Goal: Task Accomplishment & Management: Manage account settings

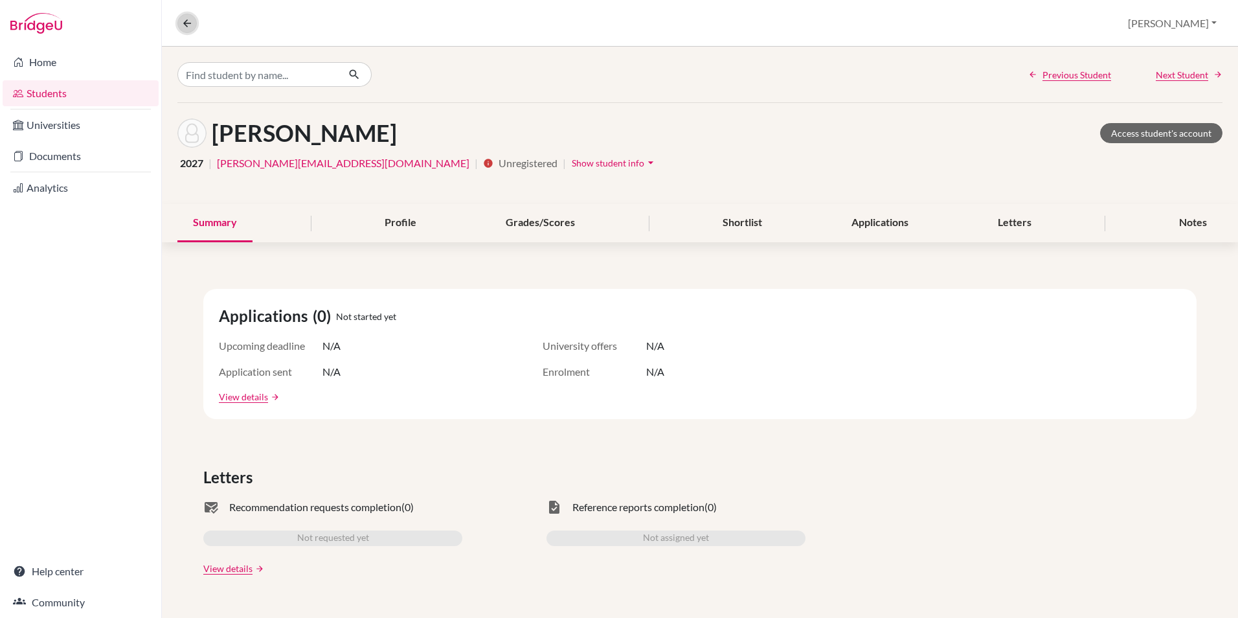
click at [185, 24] on icon at bounding box center [187, 23] width 12 height 12
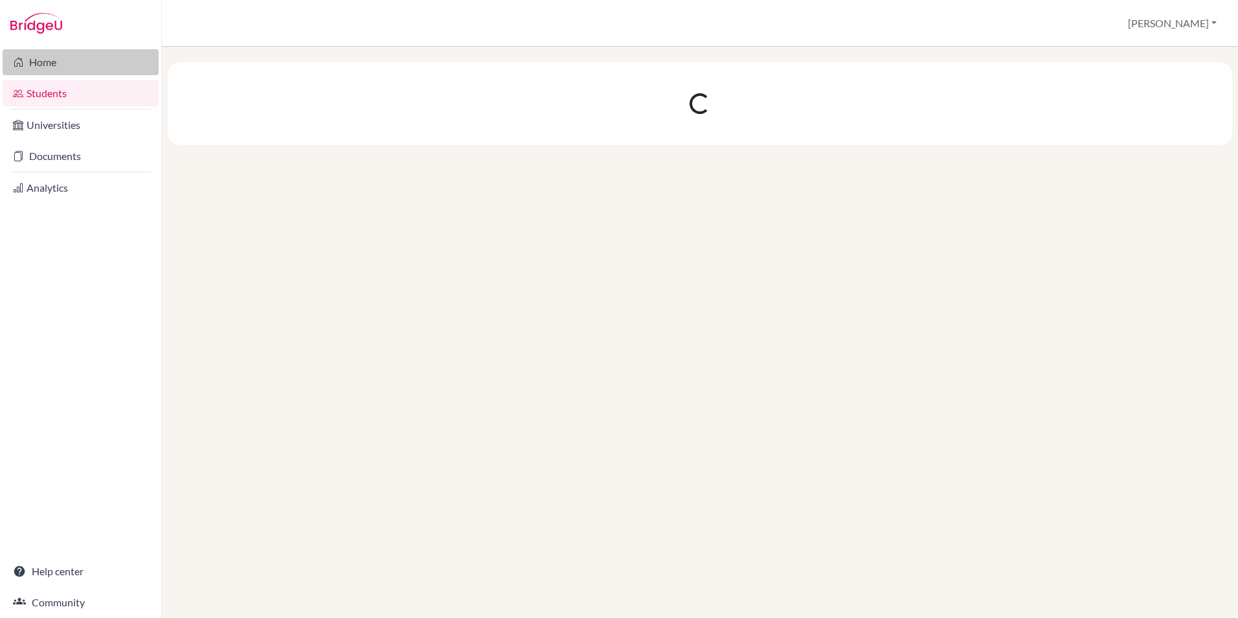
click at [73, 63] on link "Home" at bounding box center [81, 62] width 156 height 26
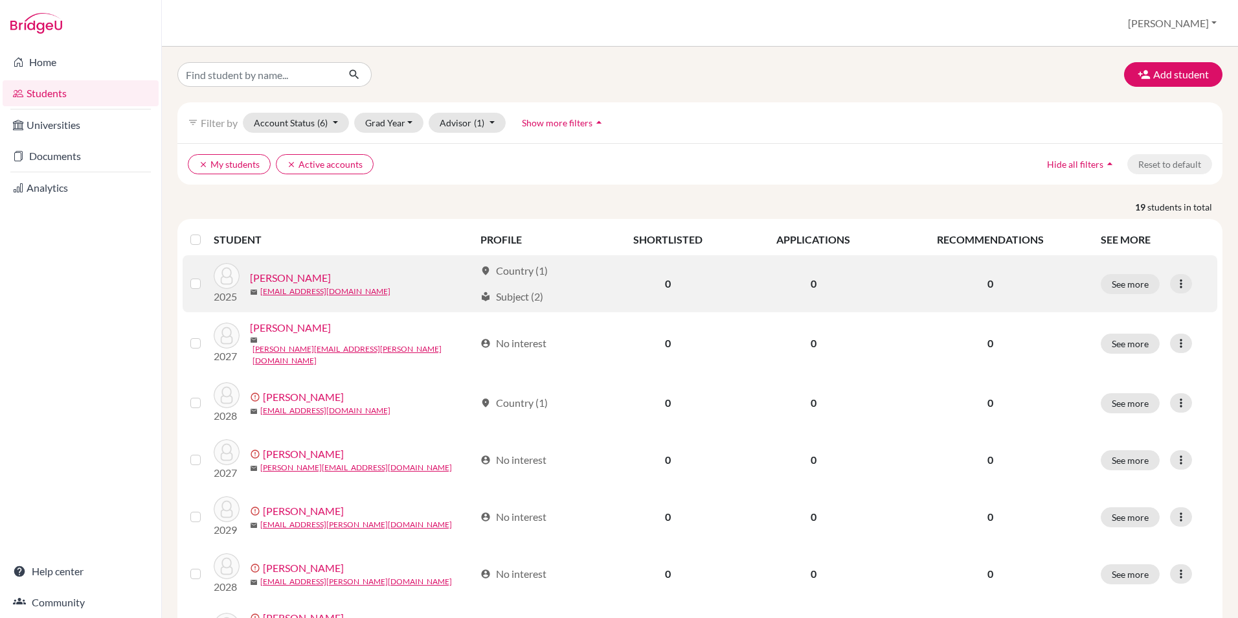
click at [206, 276] on label at bounding box center [206, 276] width 0 height 0
click at [0, 0] on input "checkbox" at bounding box center [0, 0] width 0 height 0
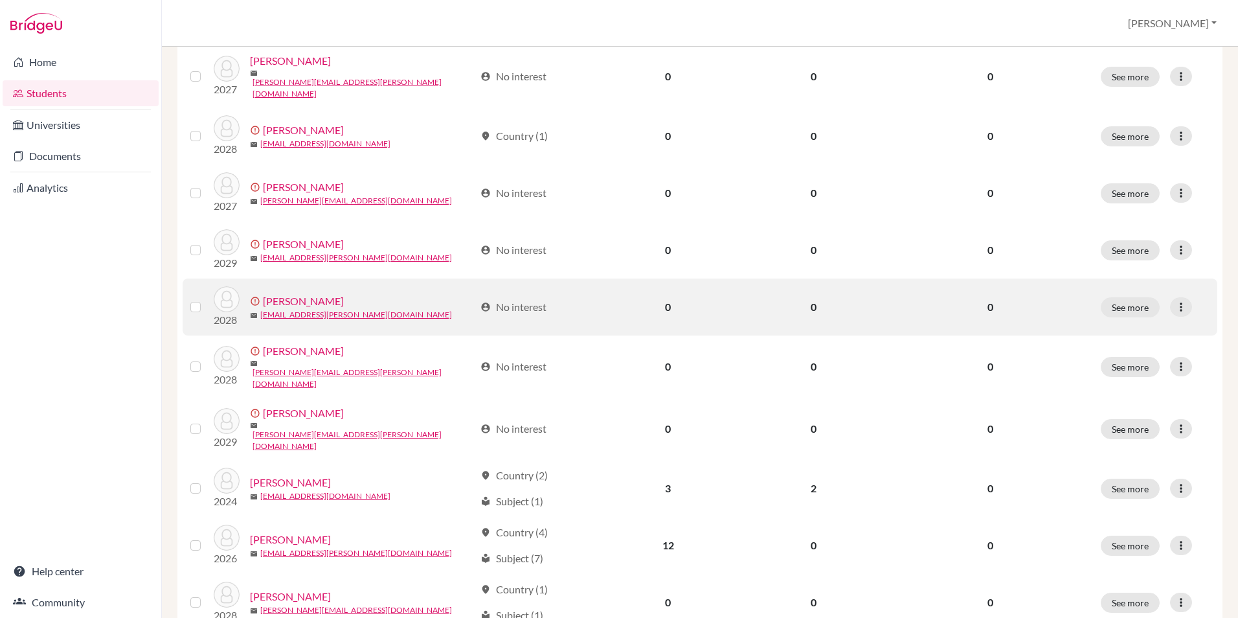
scroll to position [324, 0]
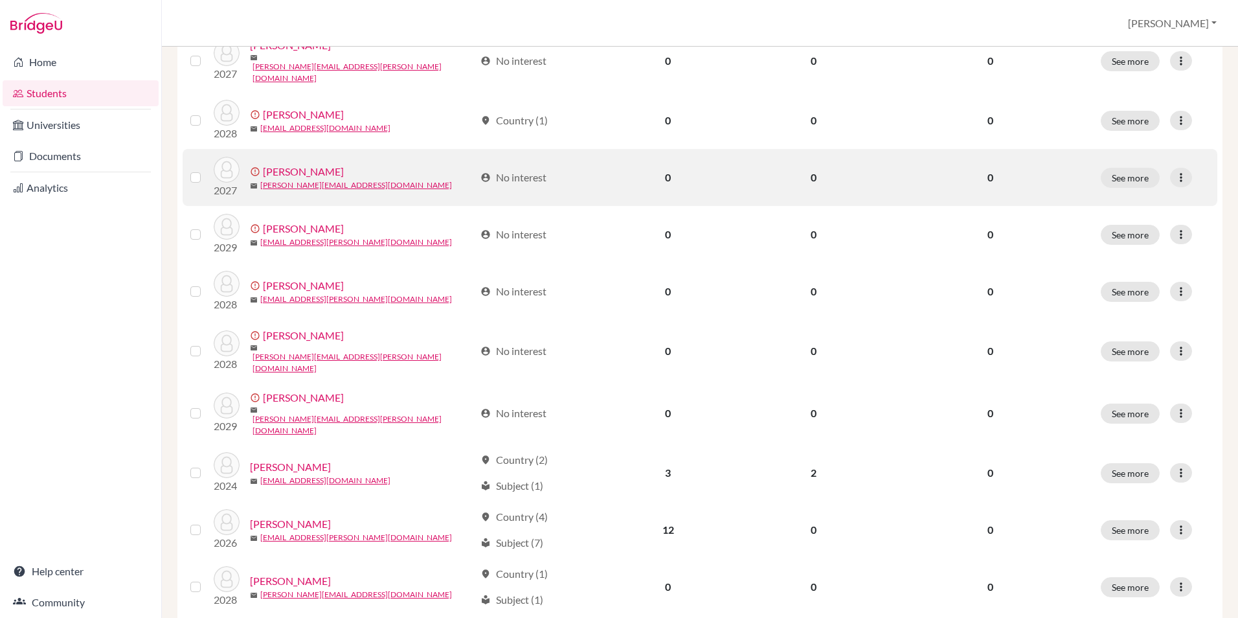
click at [206, 170] on label at bounding box center [206, 170] width 0 height 0
click at [0, 0] on input "checkbox" at bounding box center [0, 0] width 0 height 0
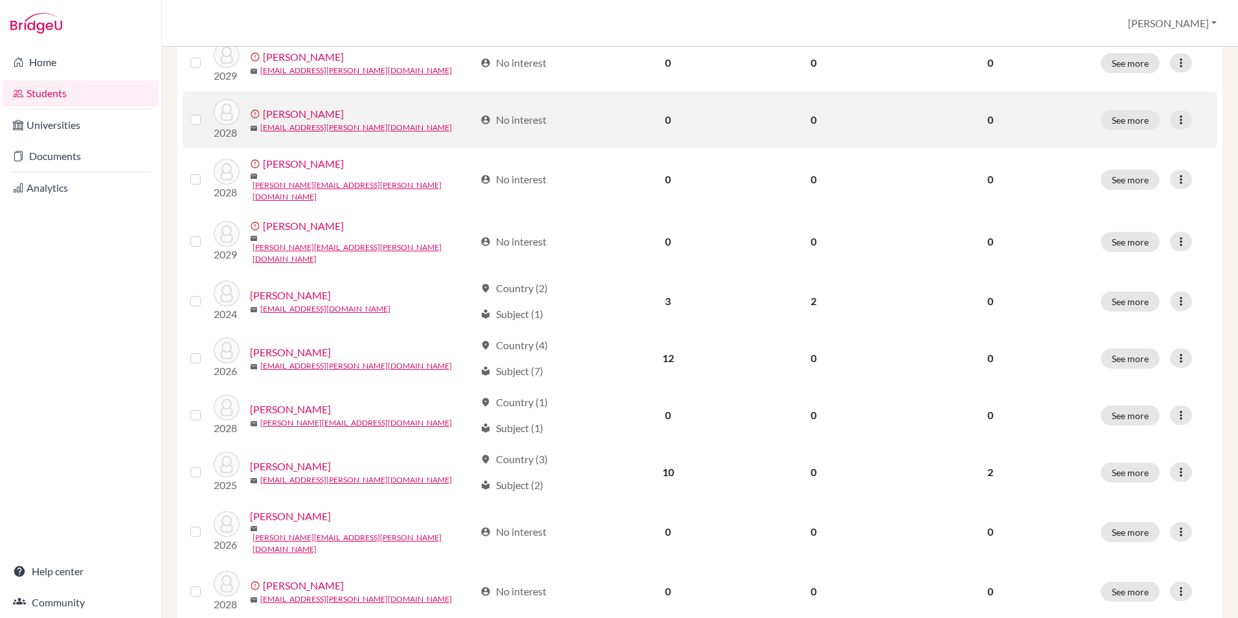
scroll to position [518, 0]
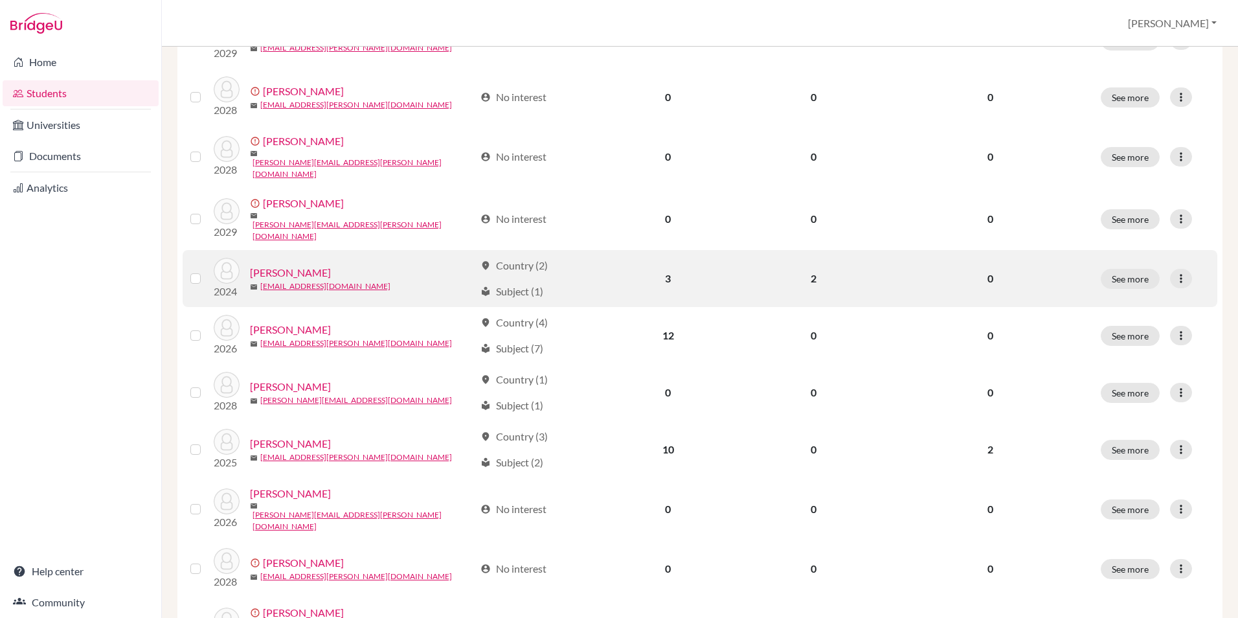
click at [206, 271] on label at bounding box center [206, 271] width 0 height 0
click at [0, 0] on input "checkbox" at bounding box center [0, 0] width 0 height 0
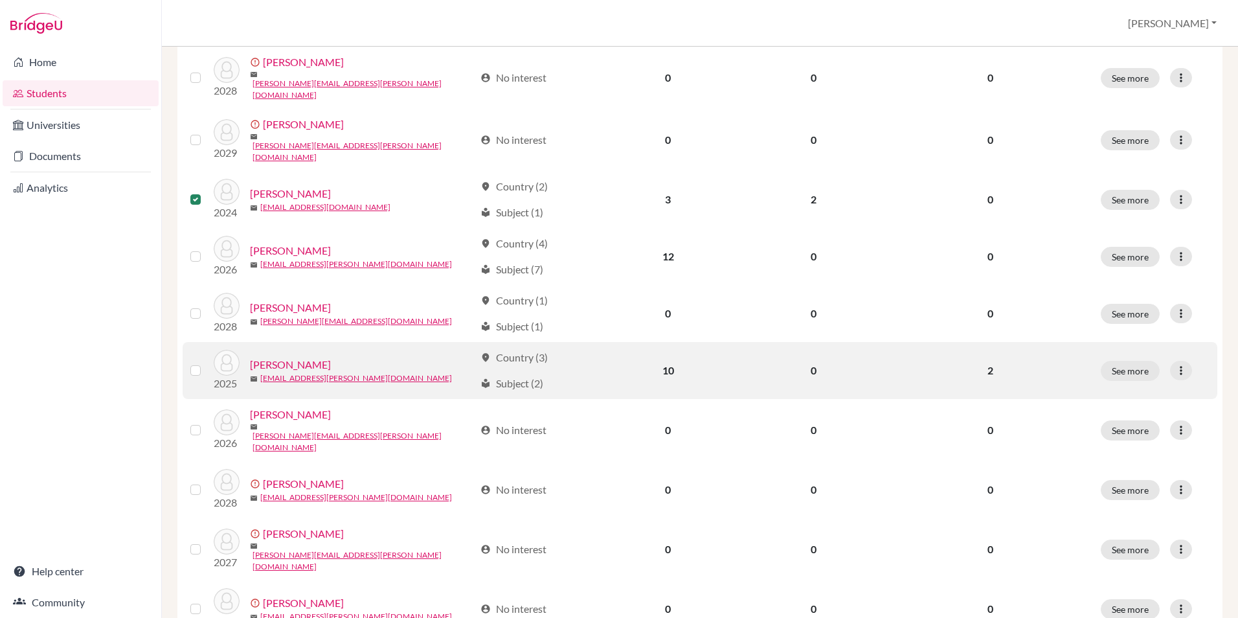
scroll to position [583, 0]
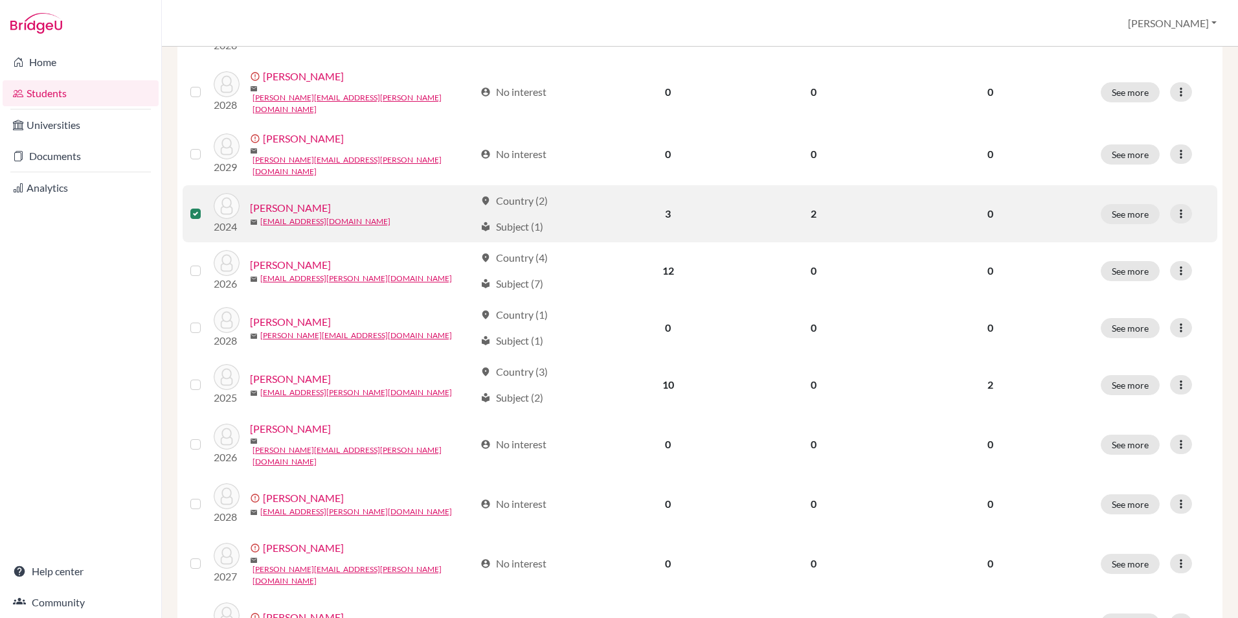
click at [206, 206] on label at bounding box center [206, 206] width 0 height 0
click at [0, 0] on input "checkbox" at bounding box center [0, 0] width 0 height 0
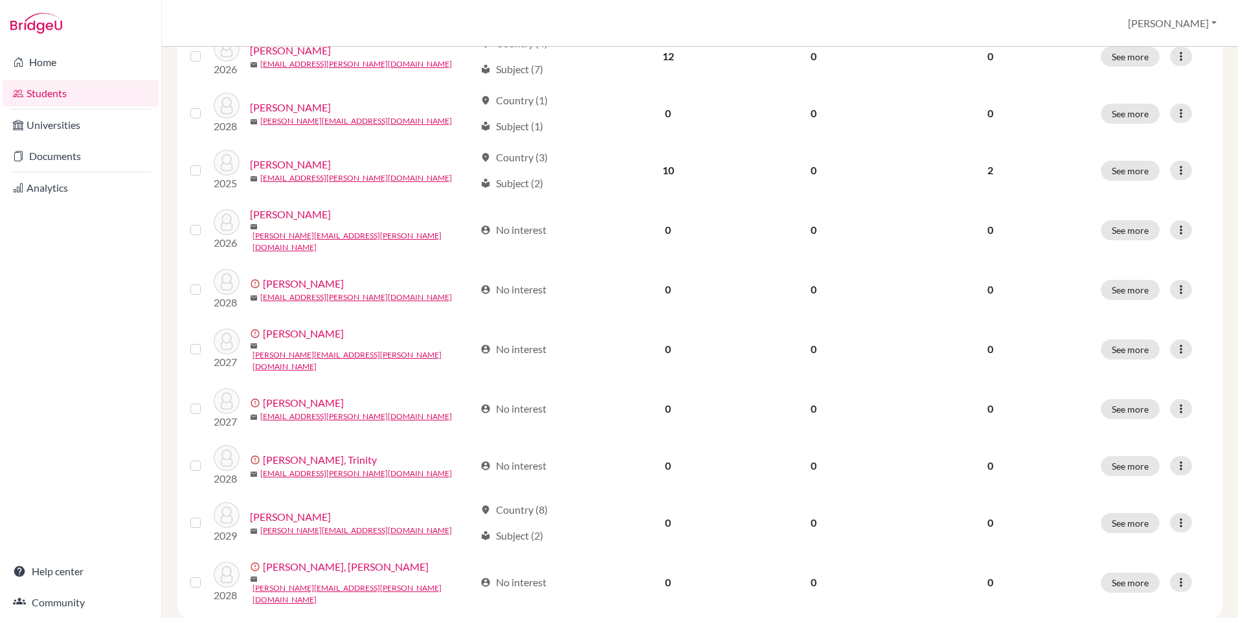
scroll to position [798, 0]
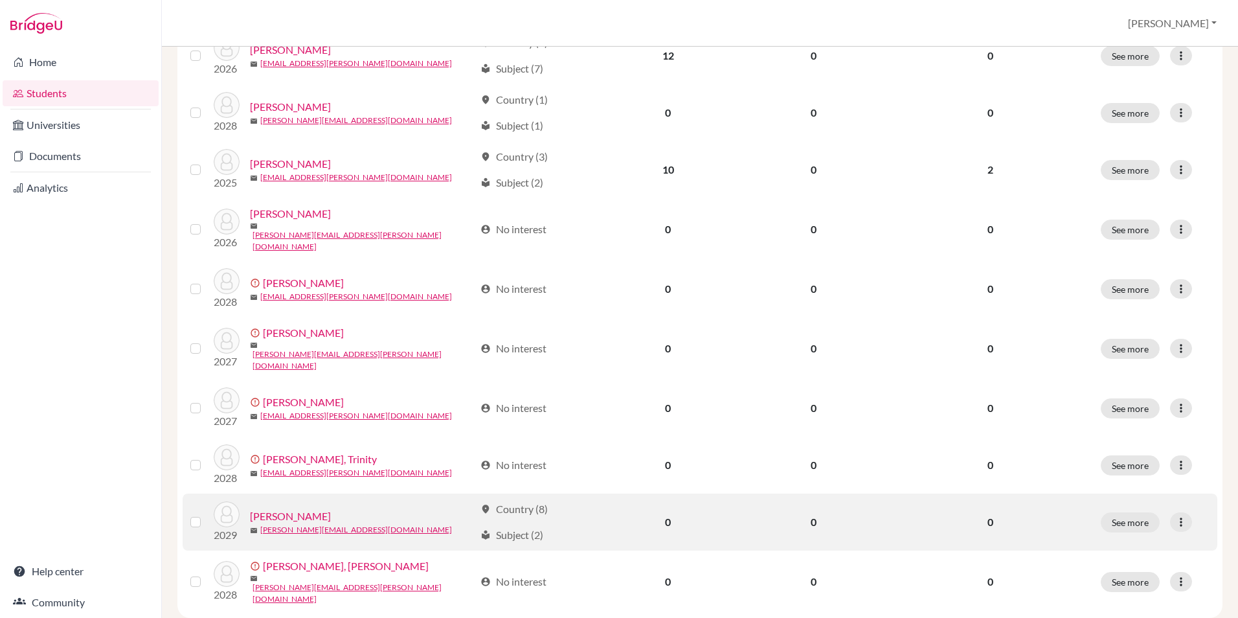
click at [206, 514] on label at bounding box center [206, 514] width 0 height 0
click at [0, 0] on input "checkbox" at bounding box center [0, 0] width 0 height 0
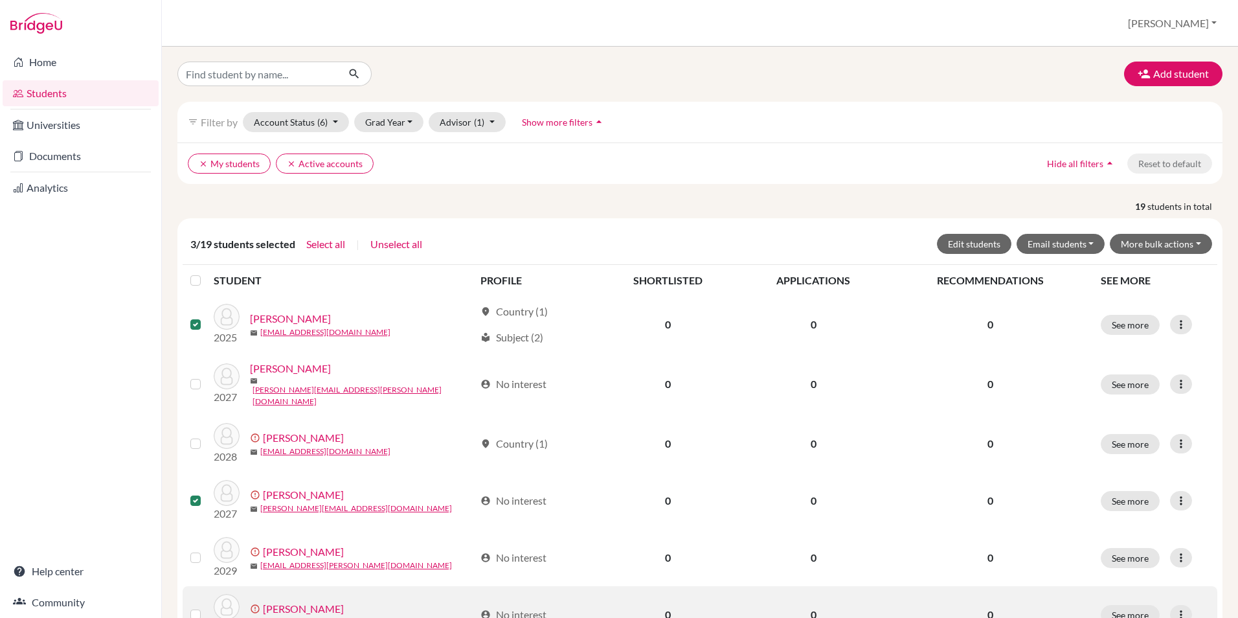
scroll to position [0, 0]
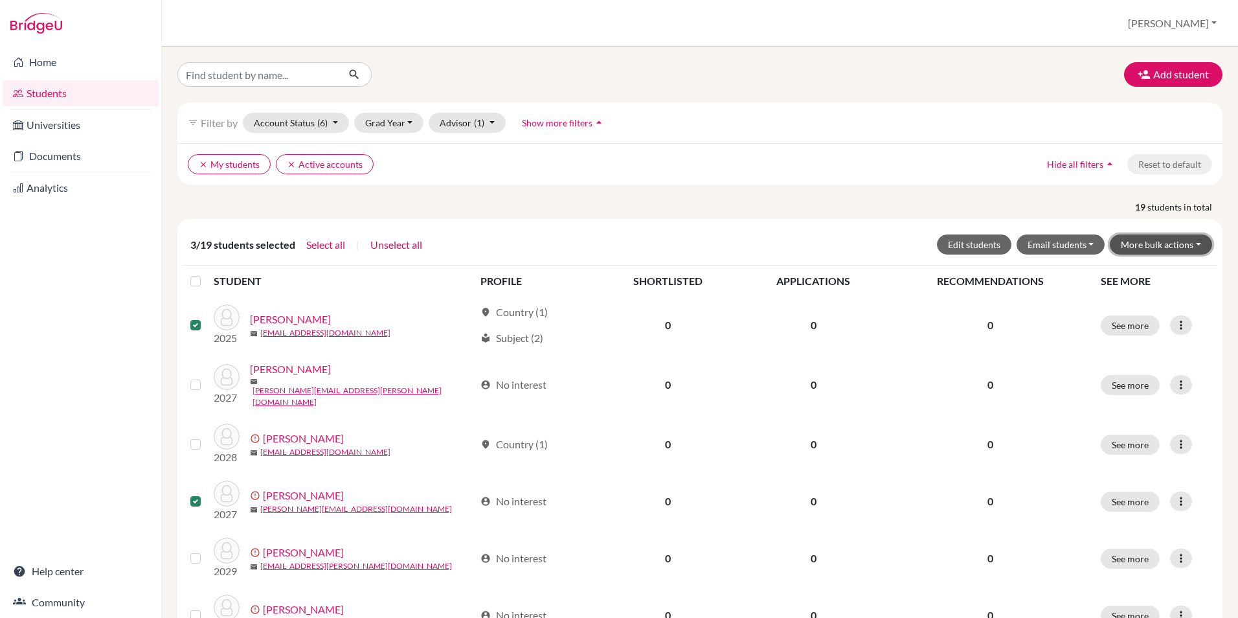
click at [1193, 247] on button "More bulk actions" at bounding box center [1161, 244] width 102 height 20
click at [1133, 275] on button "Archive" at bounding box center [1152, 272] width 117 height 21
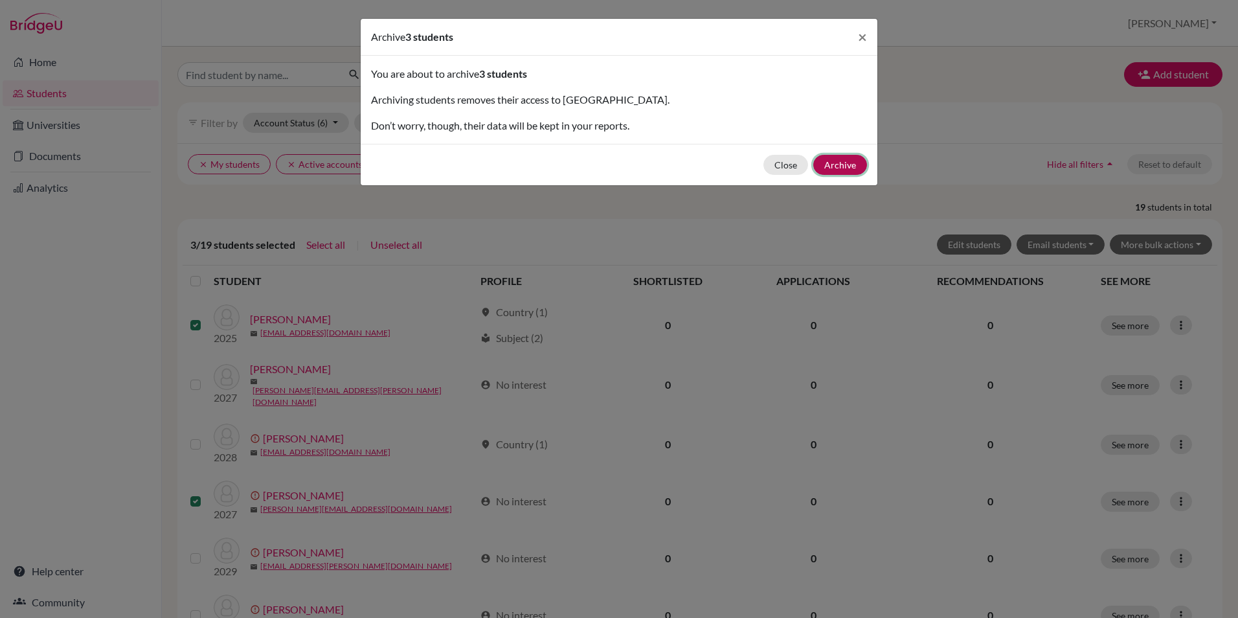
click at [849, 164] on button "Archive" at bounding box center [840, 165] width 54 height 20
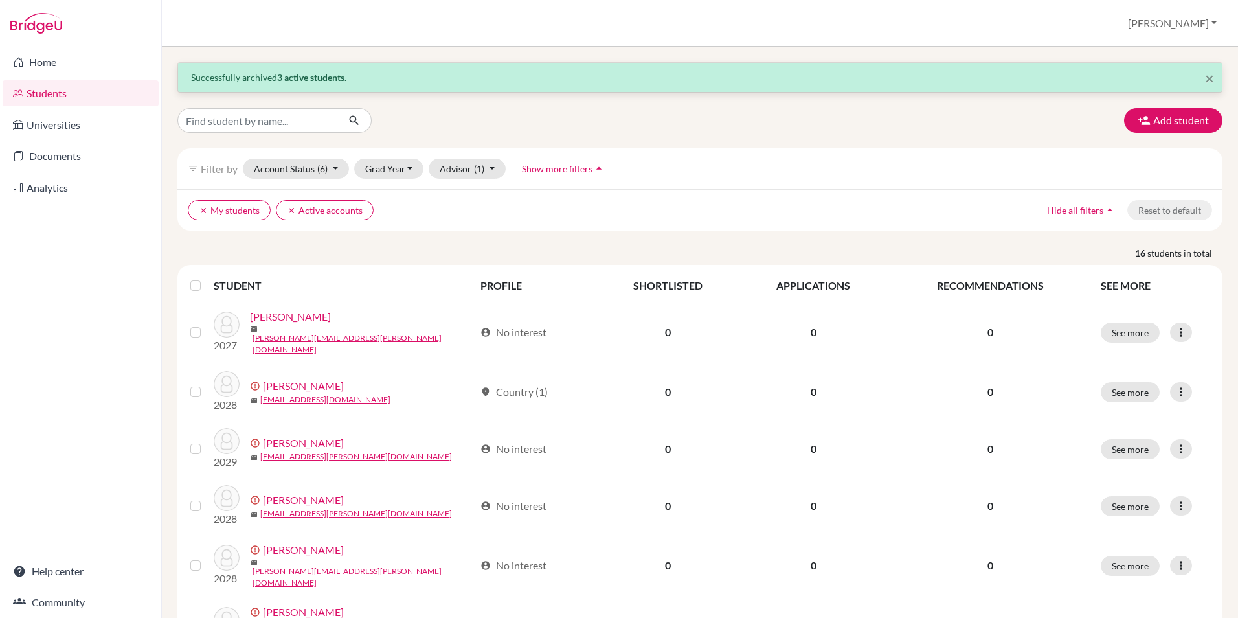
click at [236, 249] on p "16 students in total" at bounding box center [700, 253] width 1064 height 14
click at [52, 60] on link "Home" at bounding box center [81, 62] width 156 height 26
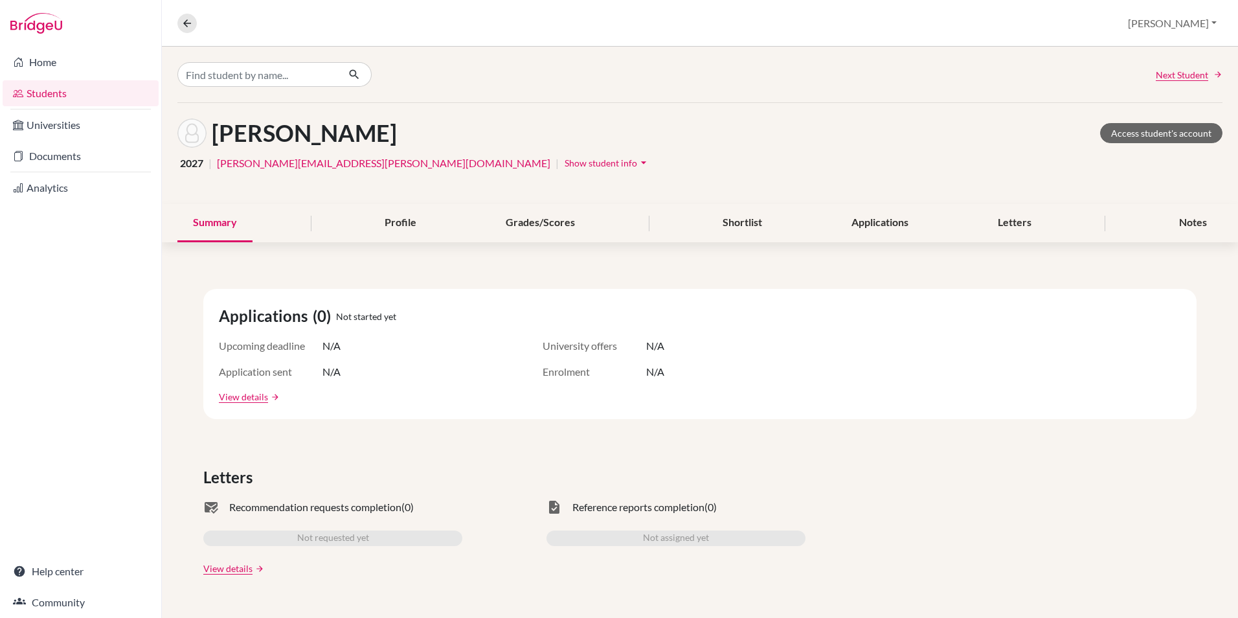
click at [637, 160] on icon "arrow_drop_down" at bounding box center [643, 162] width 13 height 13
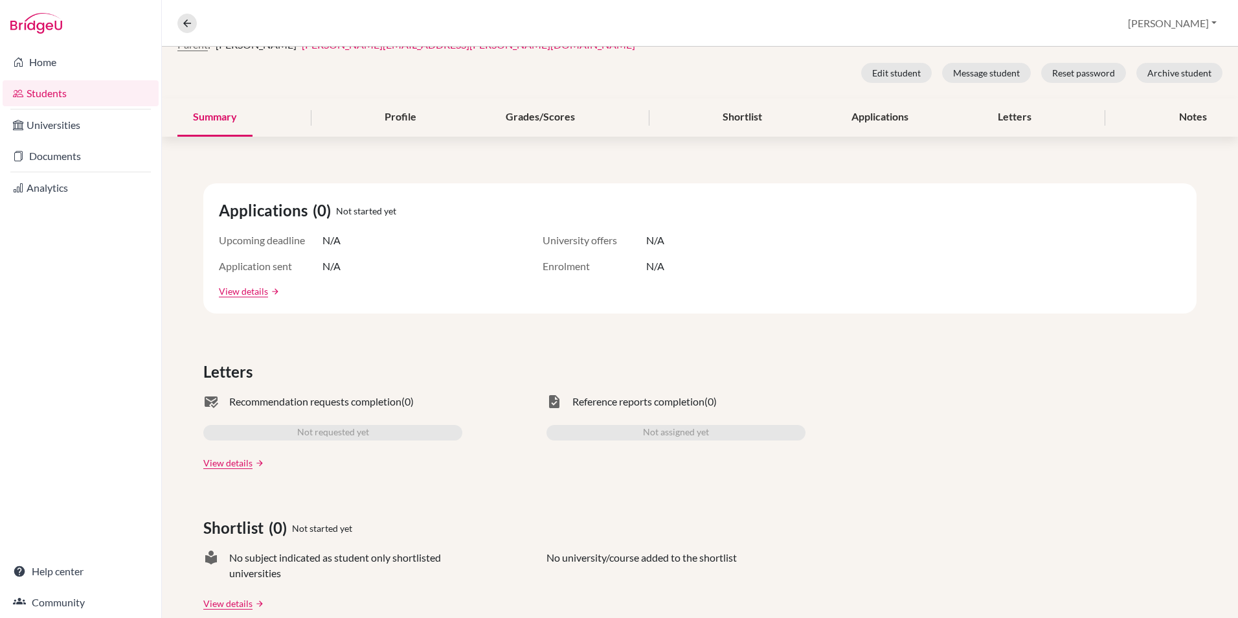
scroll to position [75, 0]
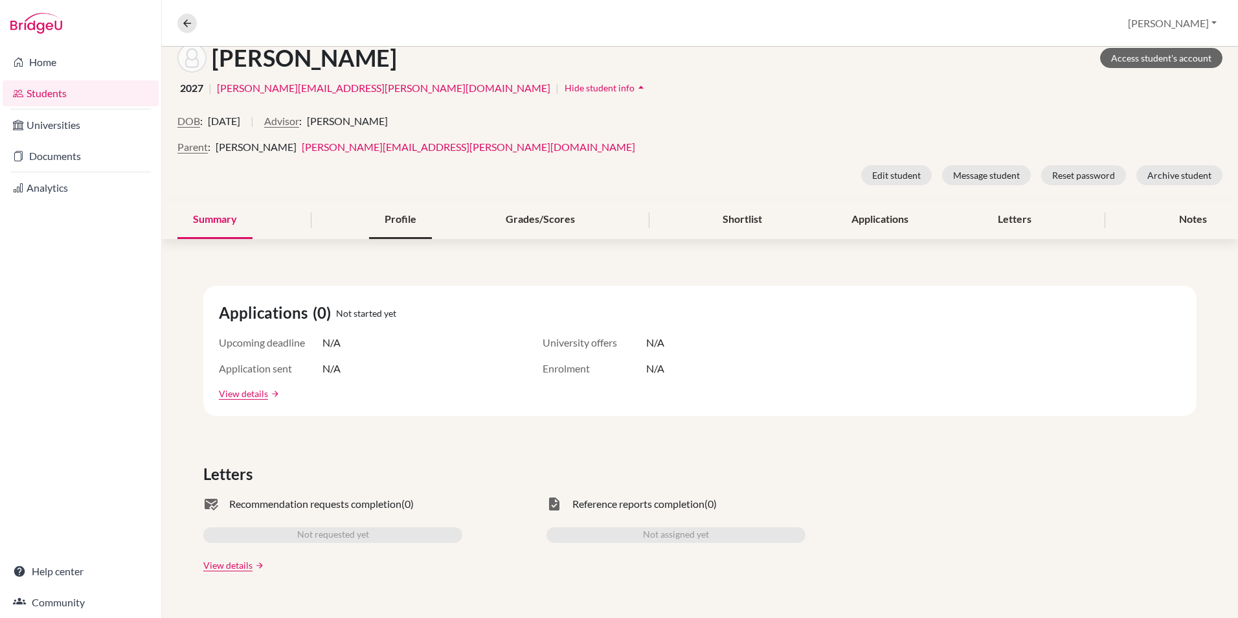
click at [401, 221] on div "Profile" at bounding box center [400, 220] width 63 height 38
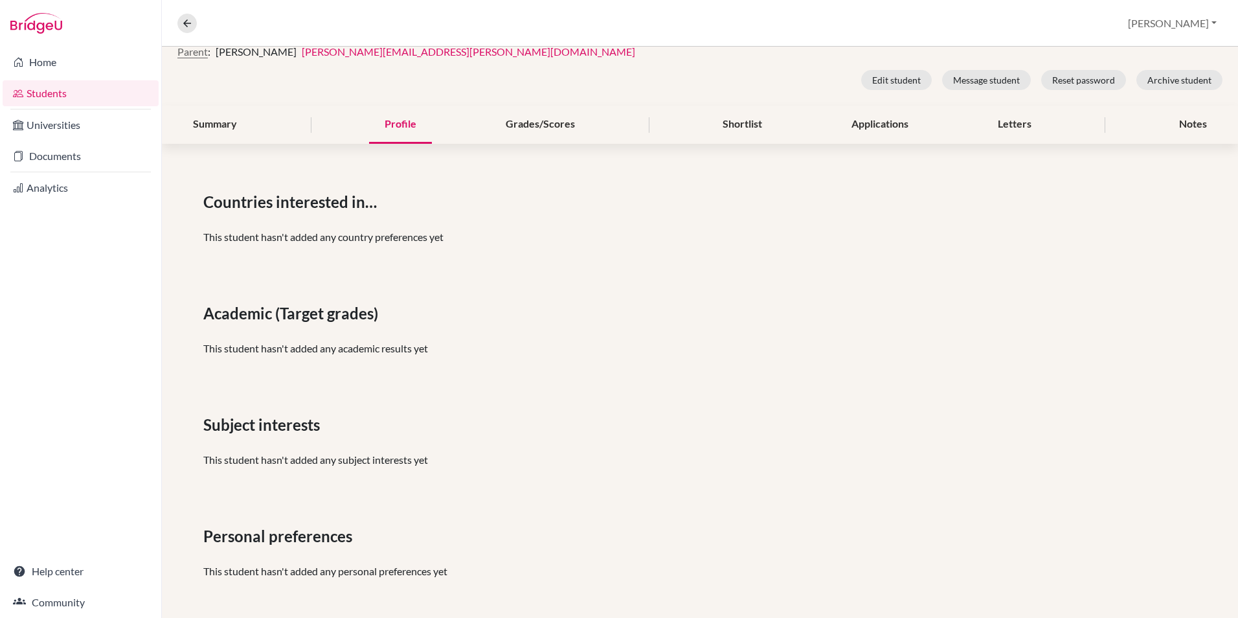
scroll to position [173, 0]
click at [206, 129] on div "Summary" at bounding box center [214, 122] width 75 height 38
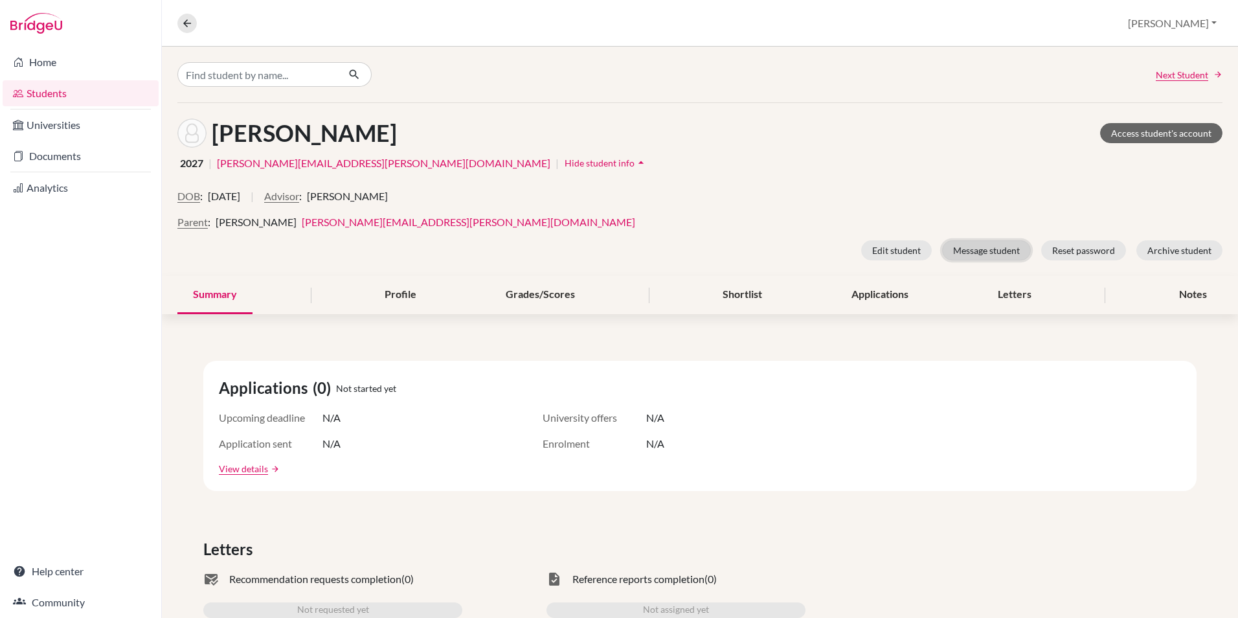
click at [1005, 252] on button "Message student" at bounding box center [986, 250] width 89 height 20
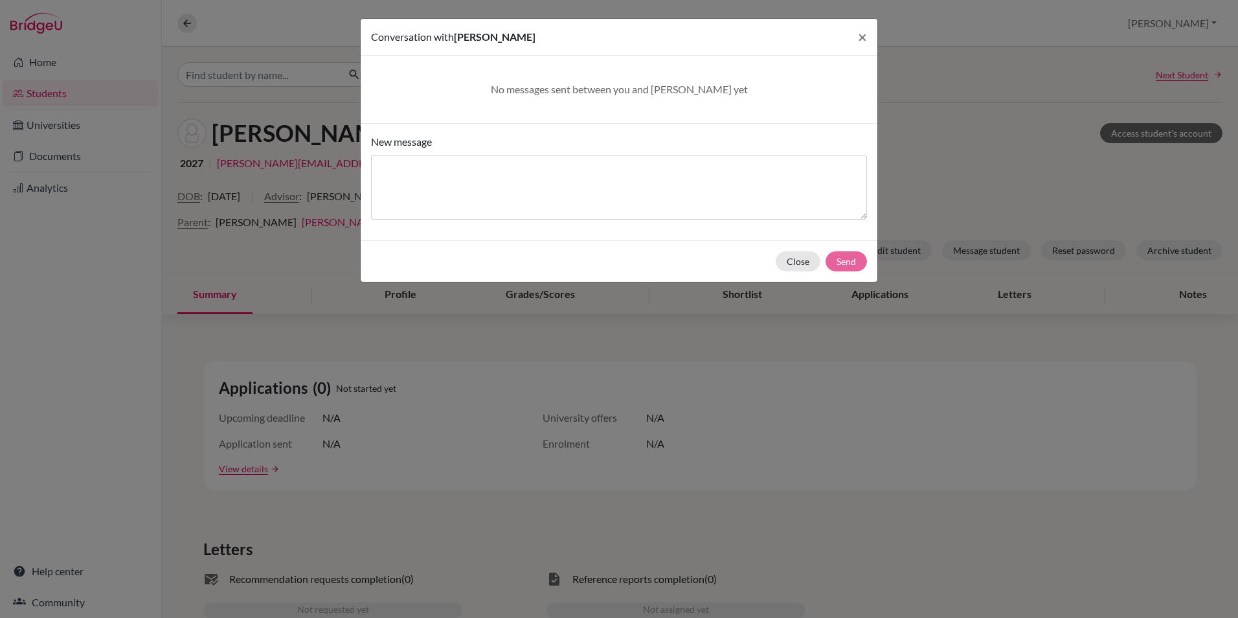
click at [643, 96] on div "No messages sent between you and Esther yet" at bounding box center [618, 90] width 465 height 16
click at [519, 162] on textarea "New message" at bounding box center [619, 187] width 496 height 65
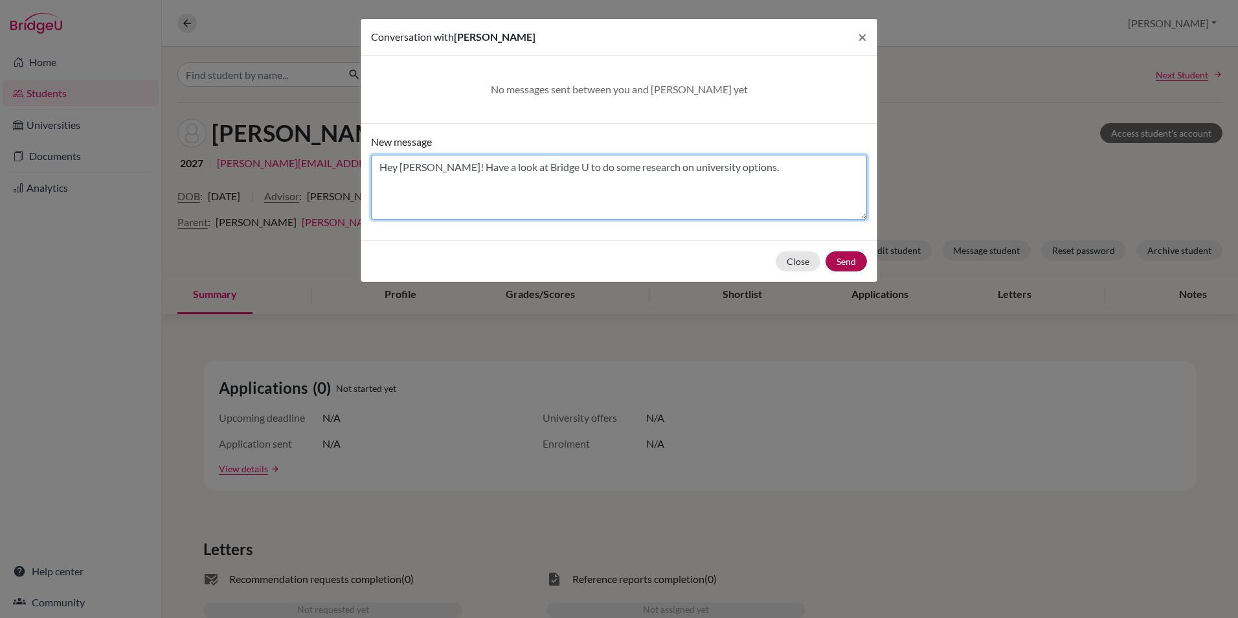
type textarea "Hey Esther! Have a look at Bridge U to do some research on university options."
click at [860, 259] on button "Send" at bounding box center [845, 261] width 41 height 20
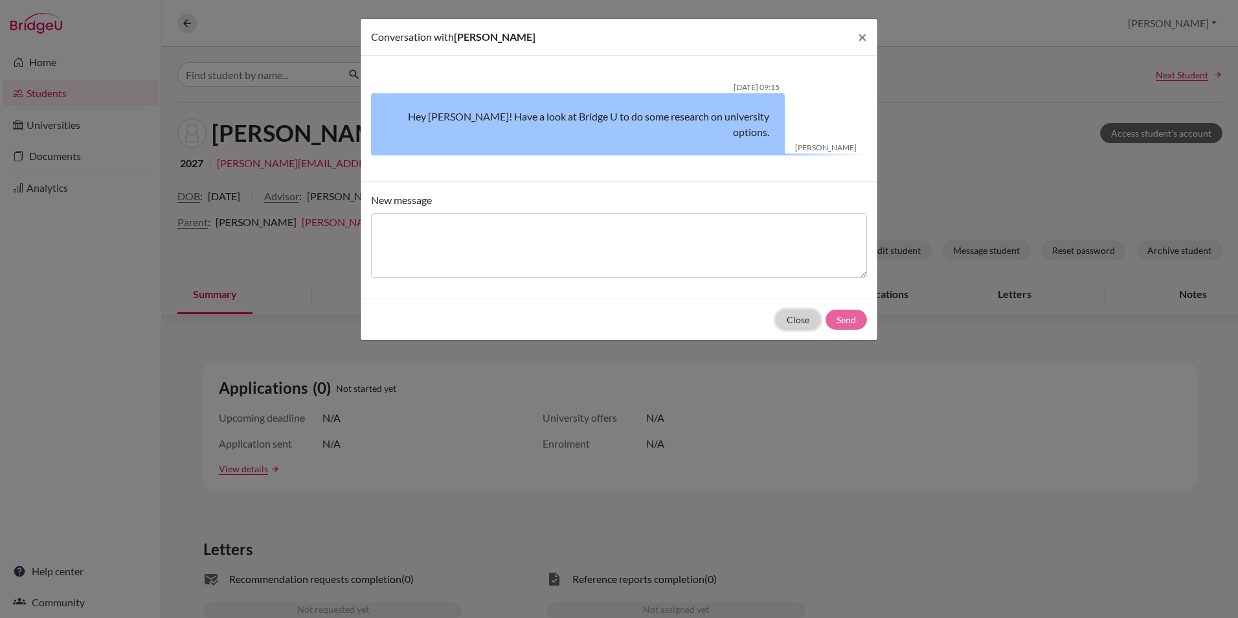
click at [799, 309] on button "Close" at bounding box center [797, 319] width 45 height 20
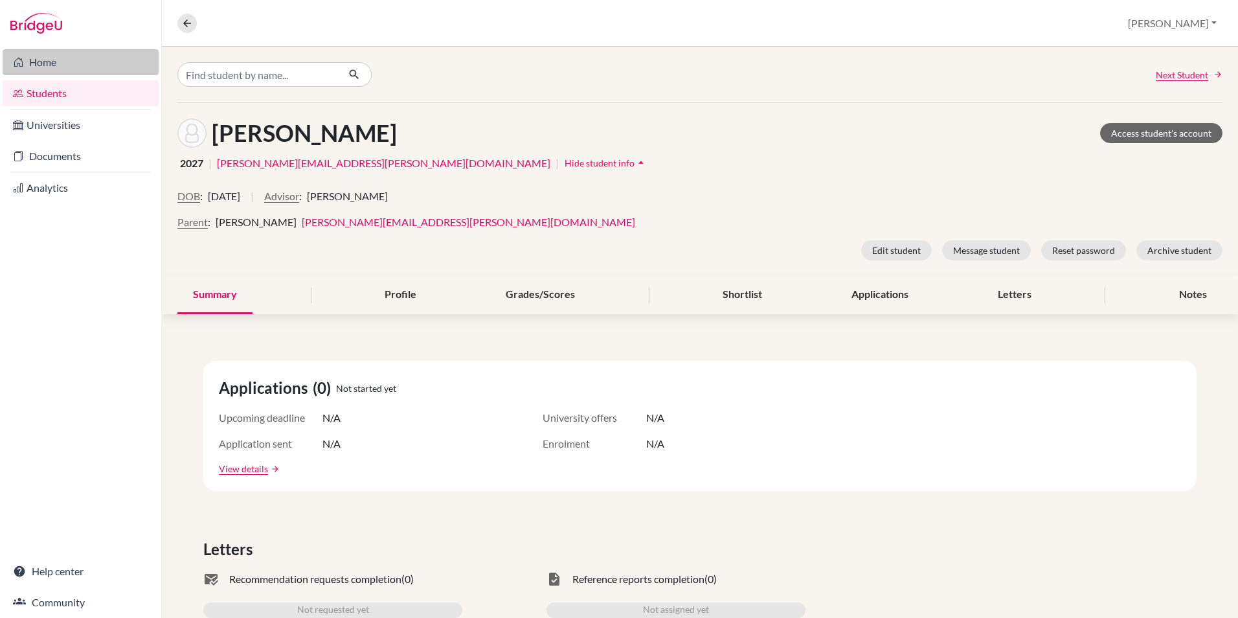
click at [58, 66] on link "Home" at bounding box center [81, 62] width 156 height 26
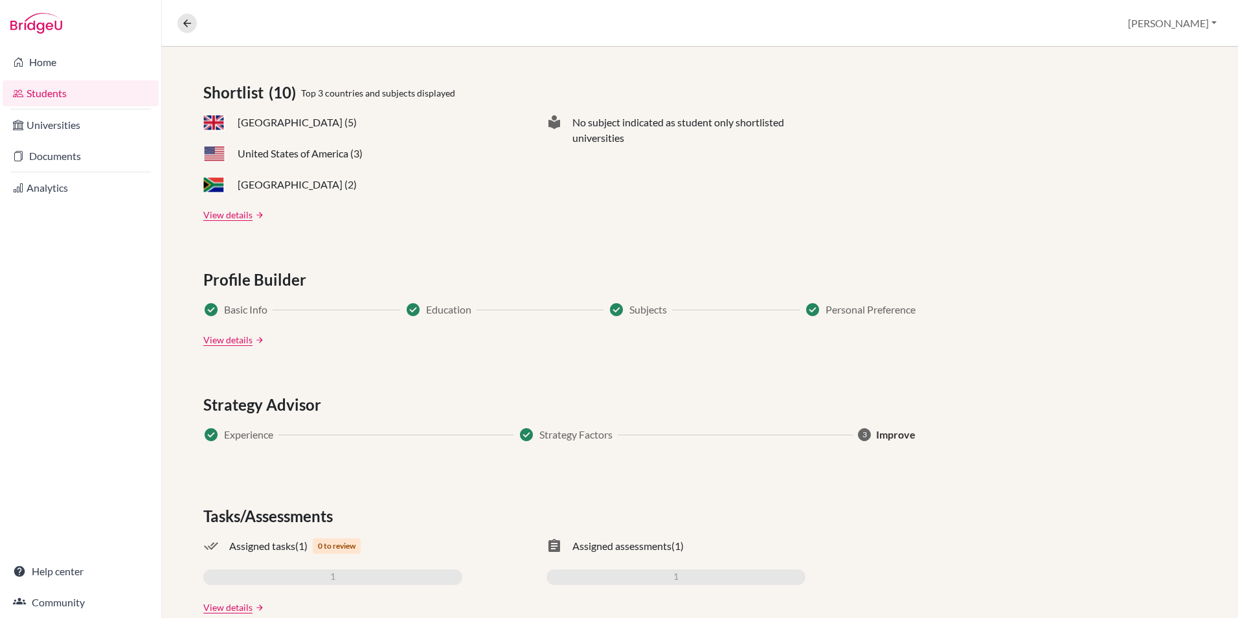
scroll to position [568, 0]
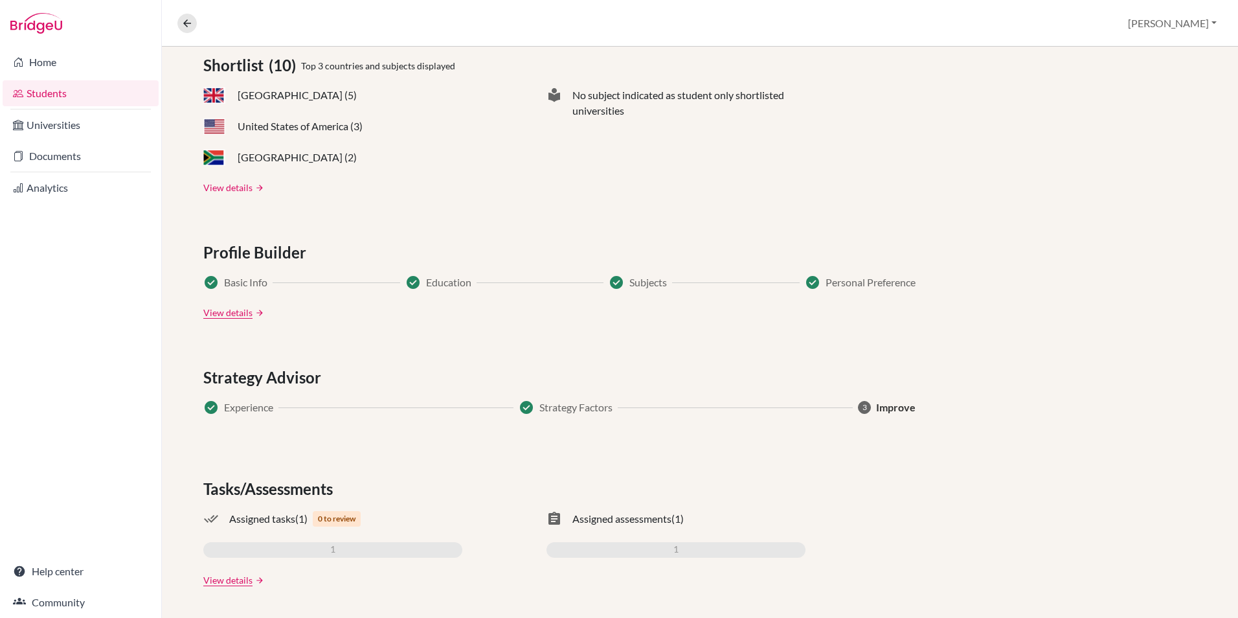
click at [236, 188] on link "View details" at bounding box center [227, 188] width 49 height 14
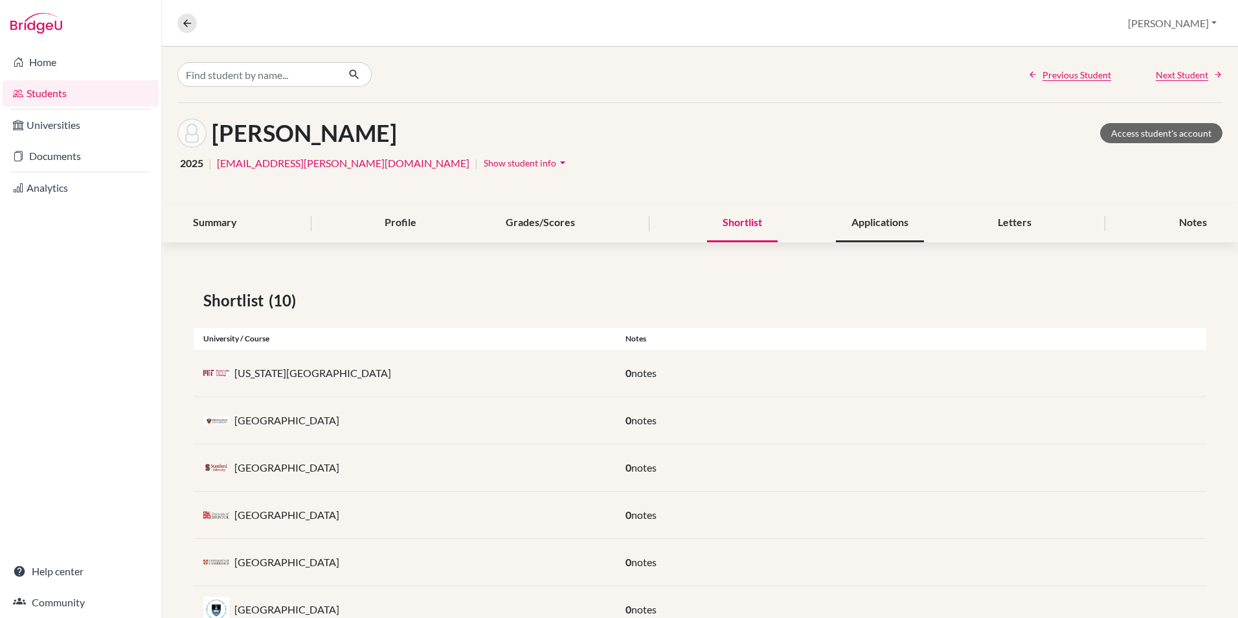
click at [880, 233] on div "Applications" at bounding box center [880, 223] width 88 height 38
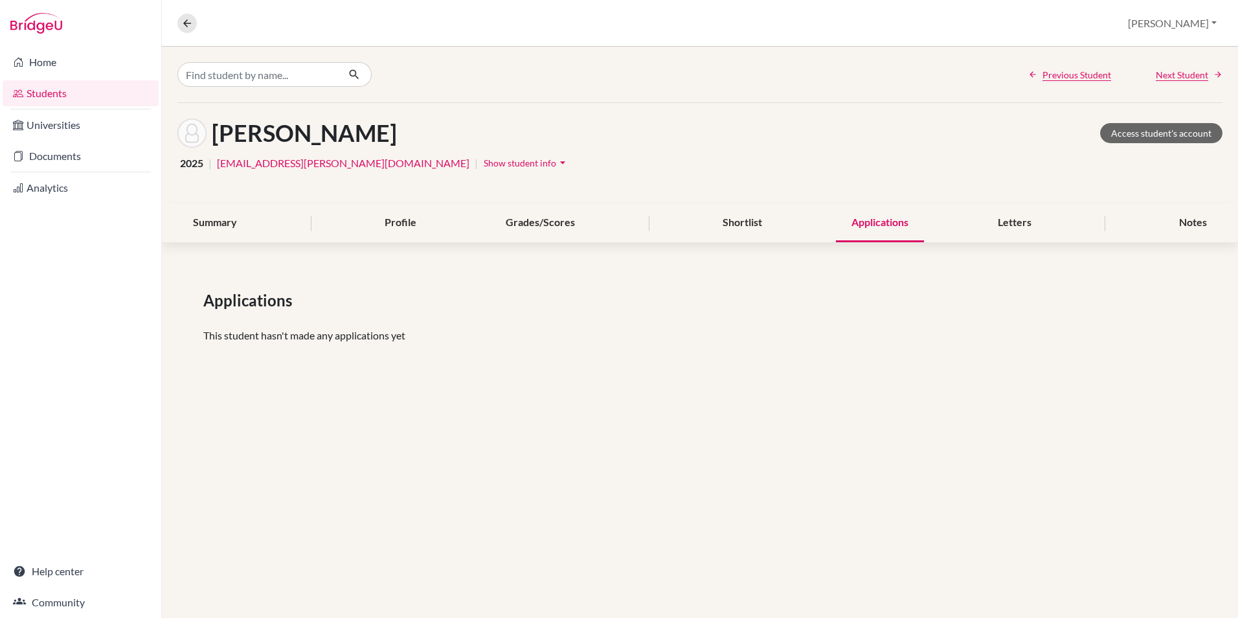
click at [54, 94] on link "Students" at bounding box center [81, 93] width 156 height 26
